Goal: Information Seeking & Learning: Find specific fact

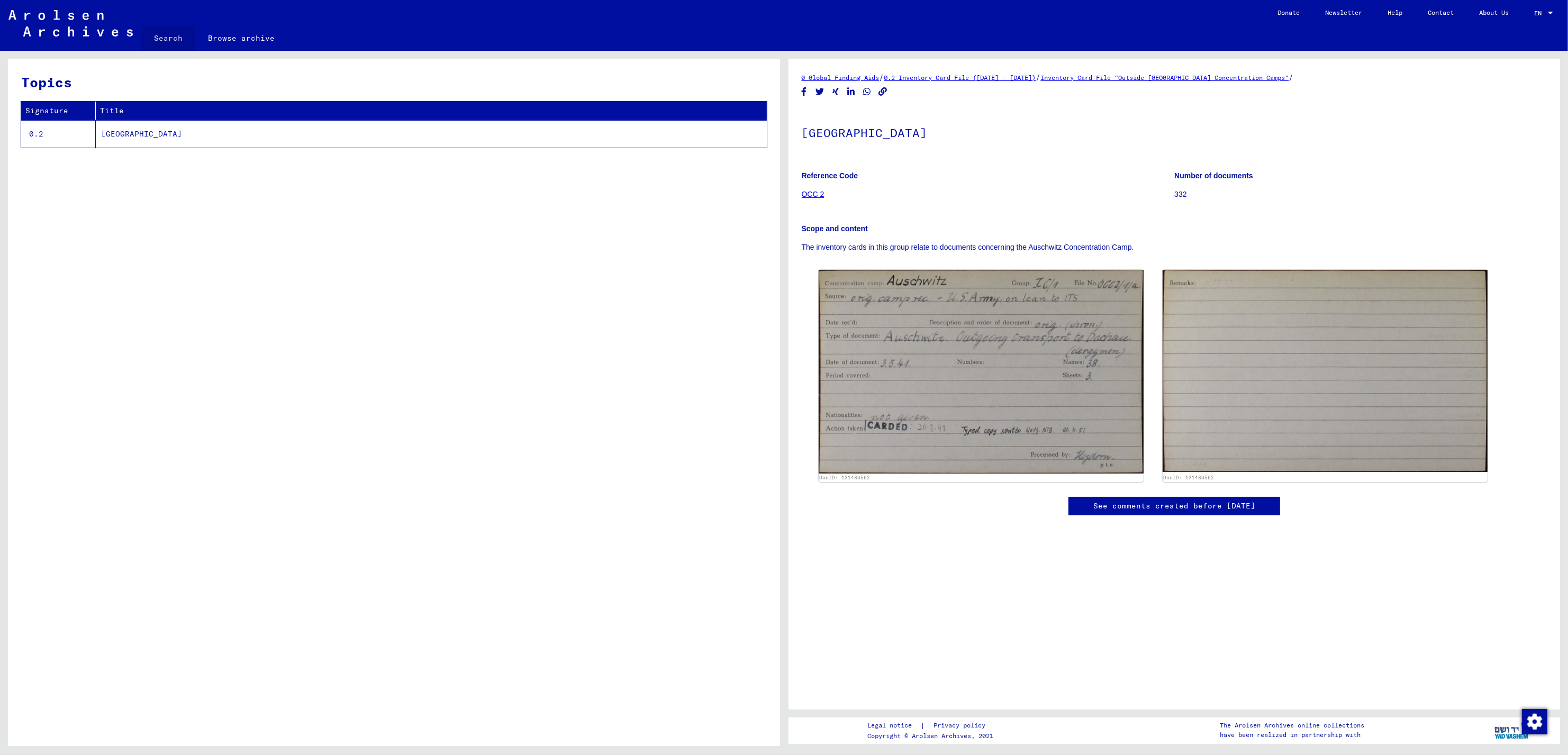
click at [172, 37] on link "Search" at bounding box center [168, 38] width 54 height 26
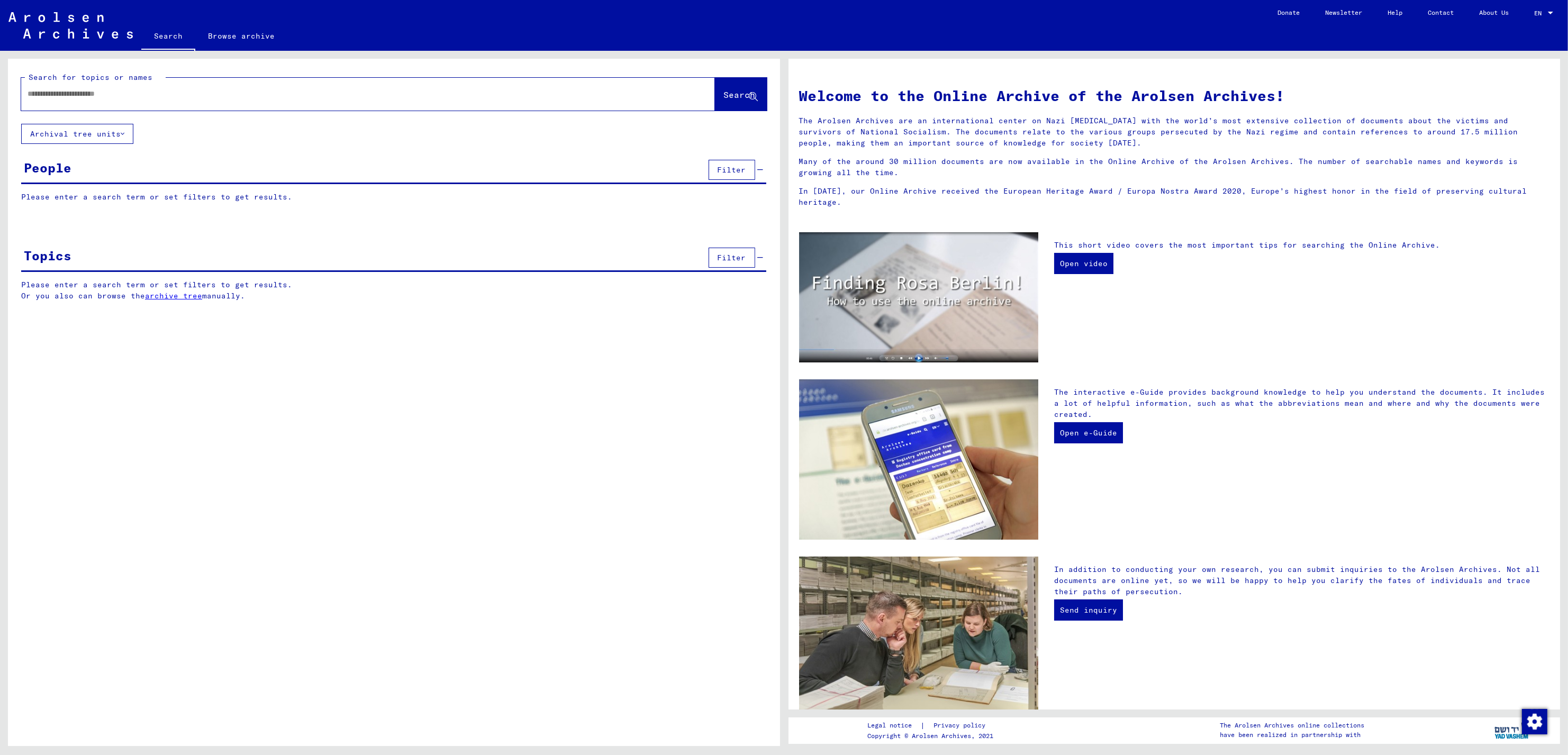
click at [189, 96] on input "text" at bounding box center [355, 94] width 656 height 11
type input "*********"
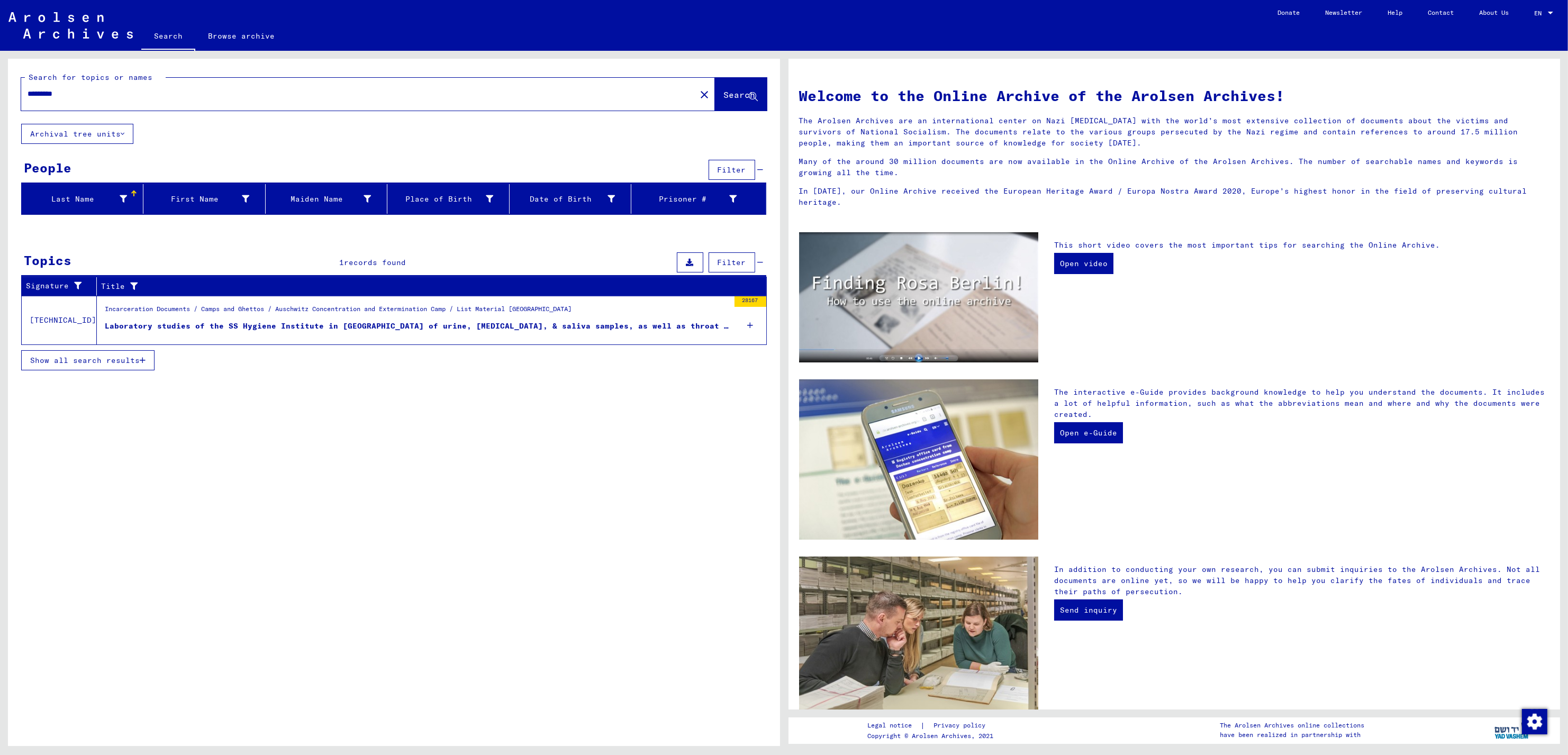
click at [205, 322] on div "Laboratory studies of the SS Hygiene Institute in [GEOGRAPHIC_DATA] of urine, […" at bounding box center [417, 326] width 625 height 11
